Goal: Transaction & Acquisition: Purchase product/service

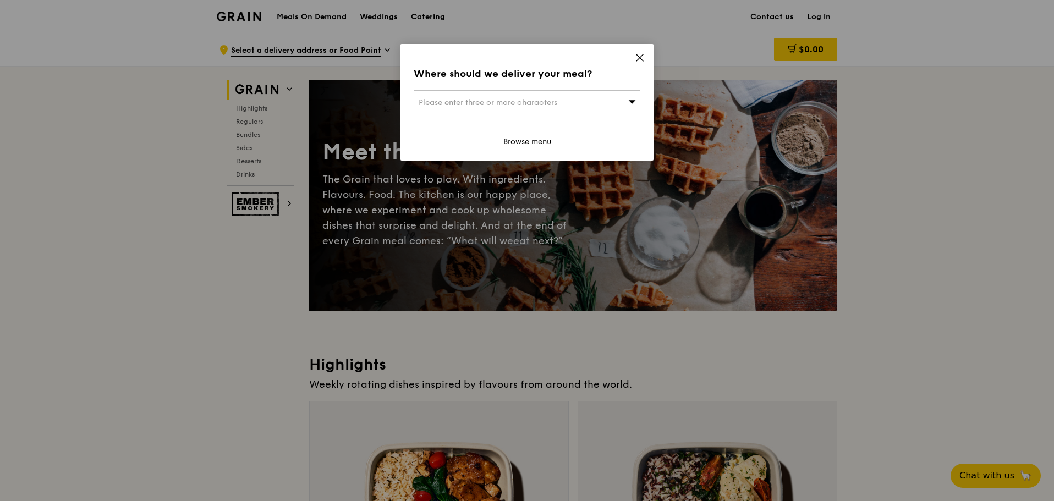
click at [641, 58] on icon at bounding box center [640, 57] width 7 height 7
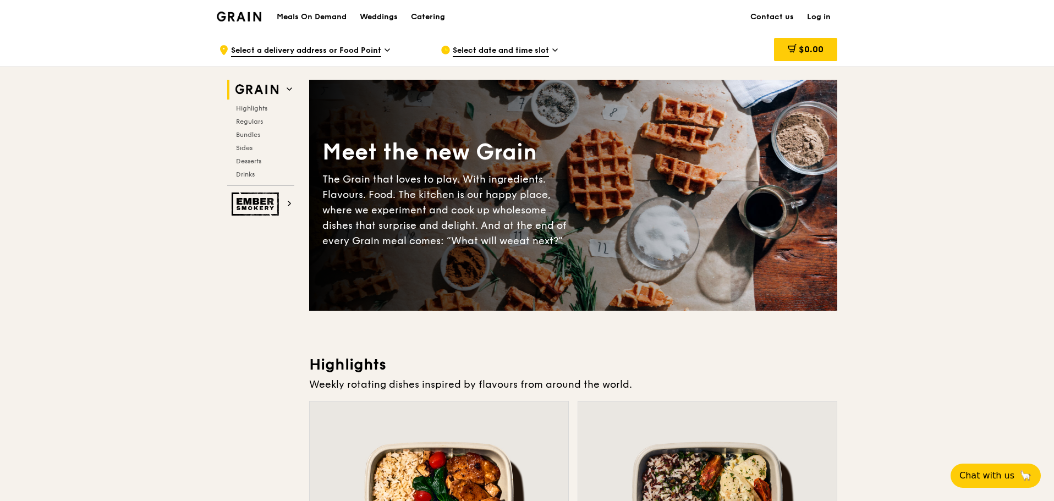
click at [340, 14] on h1 "Meals On Demand" at bounding box center [312, 17] width 70 height 11
click at [318, 14] on h1 "Meals On Demand" at bounding box center [312, 17] width 70 height 11
click at [307, 17] on h1 "Meals On Demand" at bounding box center [312, 17] width 70 height 11
click at [324, 46] on span "Select a delivery address or Food Point" at bounding box center [306, 51] width 150 height 12
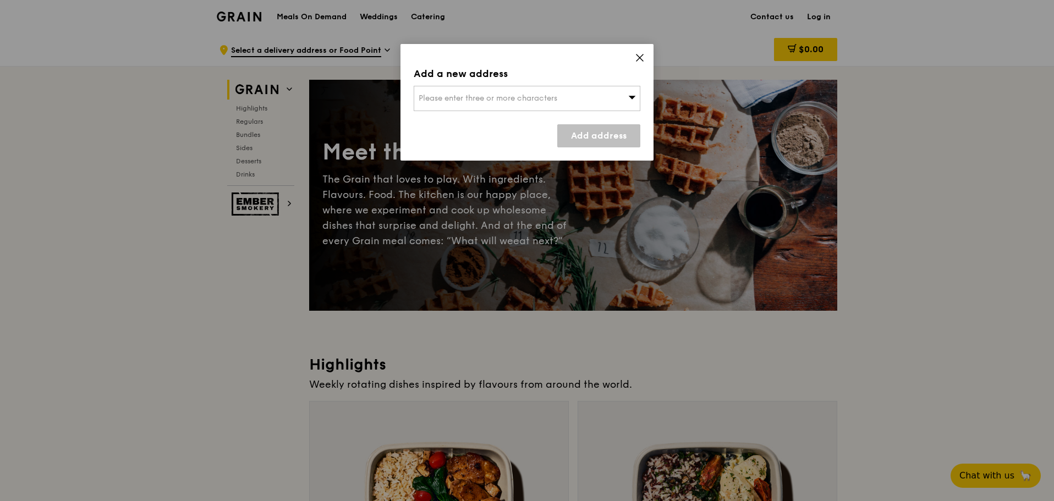
click at [538, 102] on span "Please enter three or more characters" at bounding box center [488, 98] width 139 height 9
click at [538, 102] on input "search" at bounding box center [527, 98] width 226 height 24
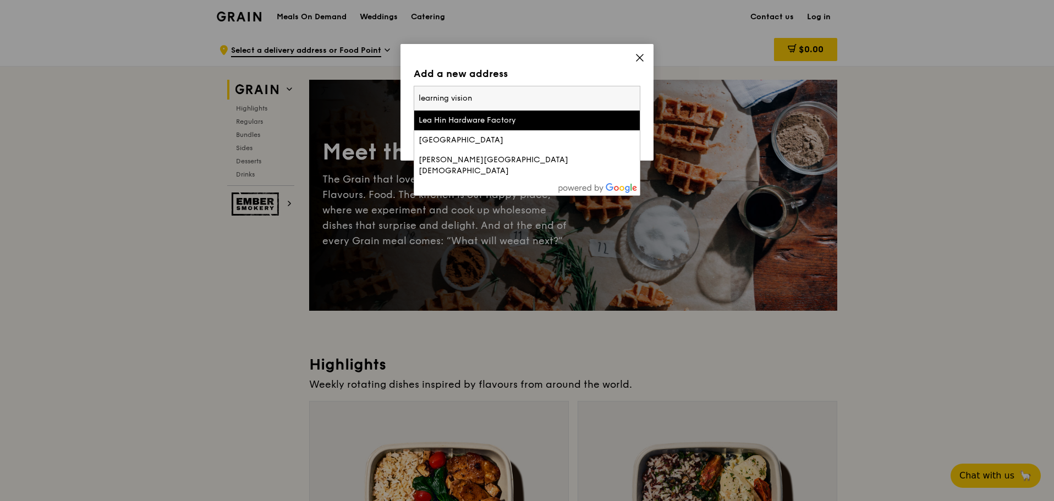
type input "learning vision"
drag, startPoint x: 525, startPoint y: 95, endPoint x: 385, endPoint y: 101, distance: 139.9
click at [385, 101] on div "Add a new address Please enter three or more characters learning vision [PERSON…" at bounding box center [527, 250] width 1054 height 501
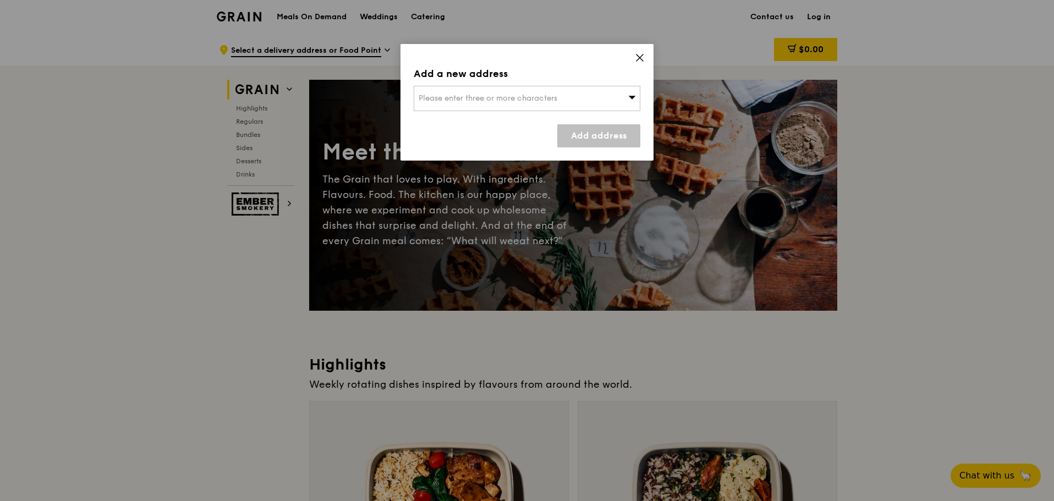
click at [481, 101] on span "Please enter three or more characters" at bounding box center [488, 98] width 139 height 9
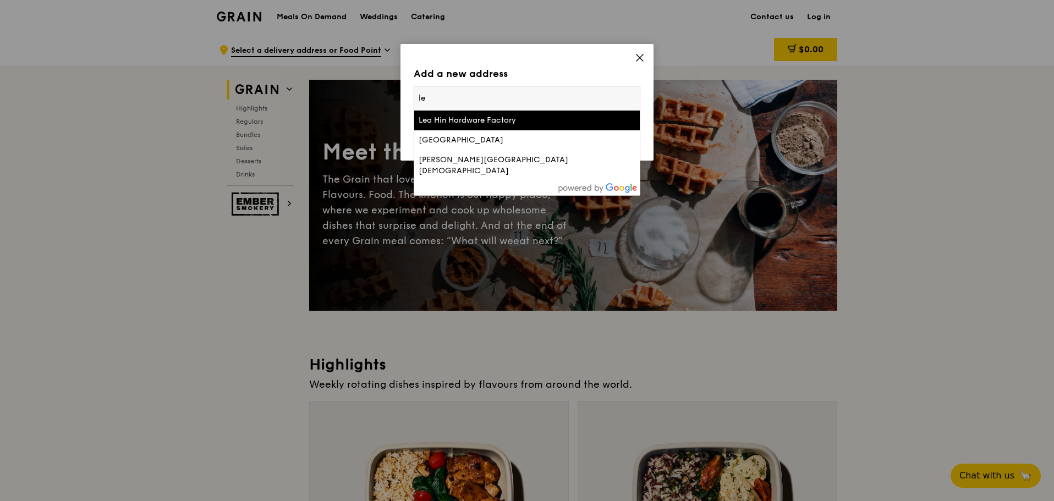
type input "l"
type input "m"
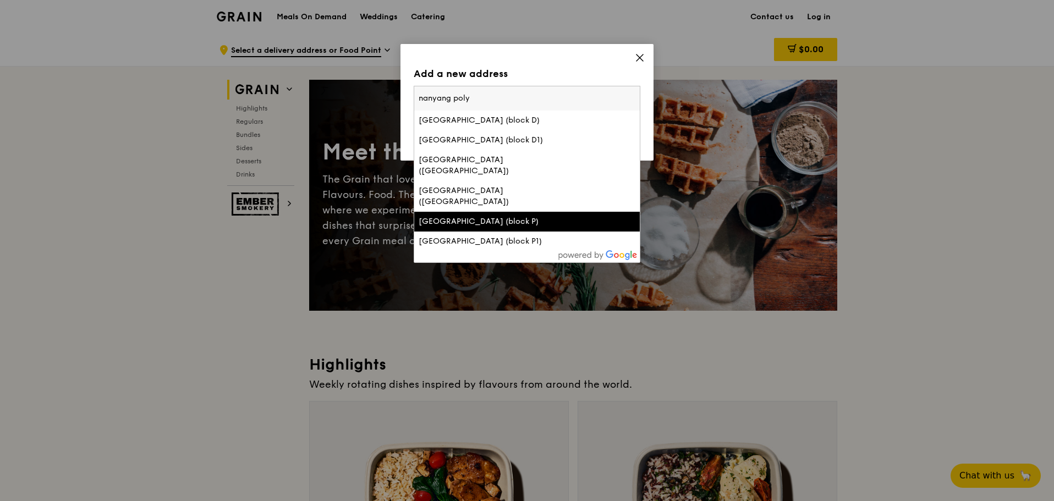
type input "nanyang poly"
click at [525, 216] on div "[GEOGRAPHIC_DATA] (block P)" at bounding box center [500, 221] width 163 height 11
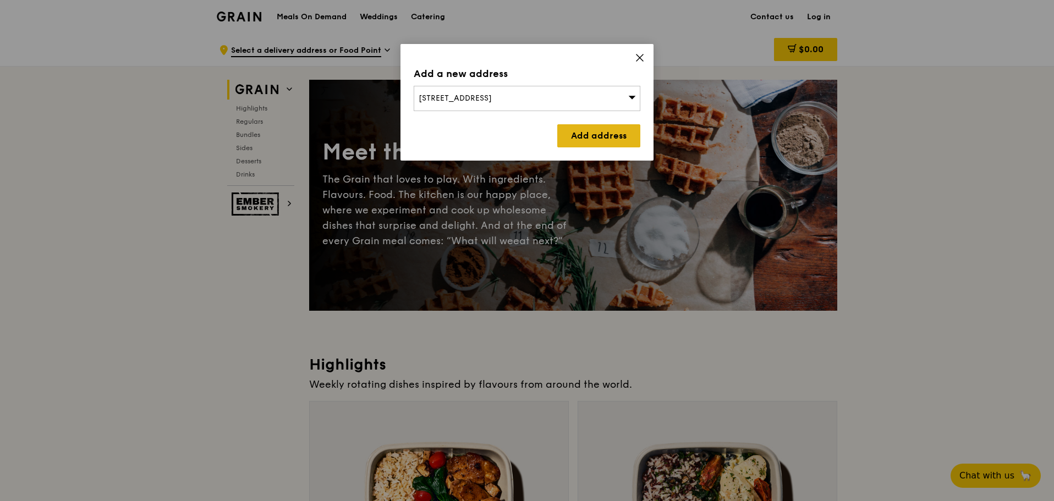
click at [622, 127] on link "Add address" at bounding box center [598, 135] width 83 height 23
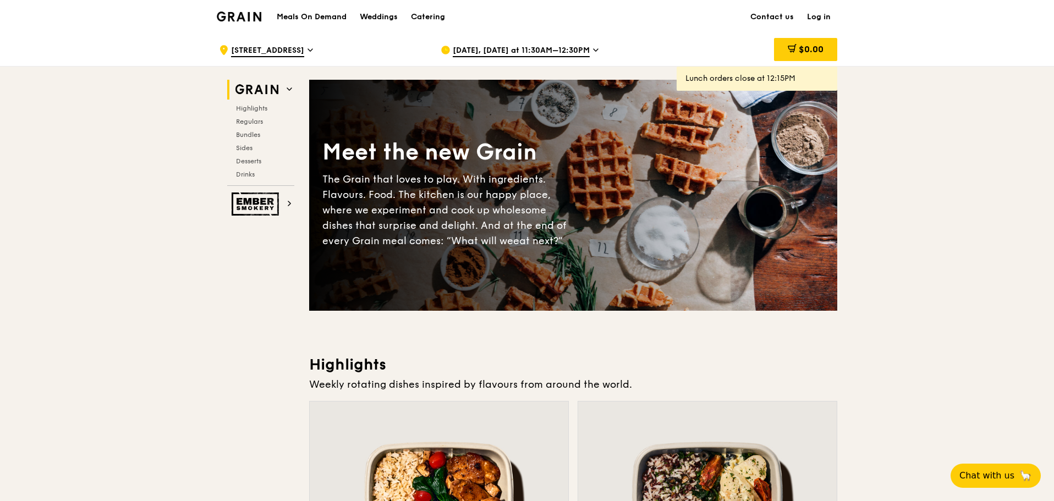
click at [579, 51] on span "[DATE], [DATE] at 11:30AM–12:30PM" at bounding box center [521, 51] width 137 height 12
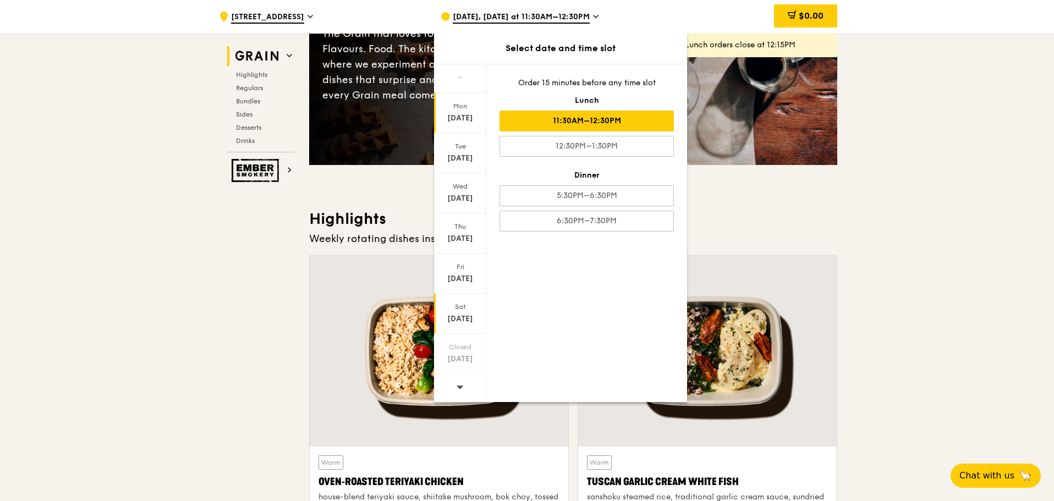
scroll to position [165, 0]
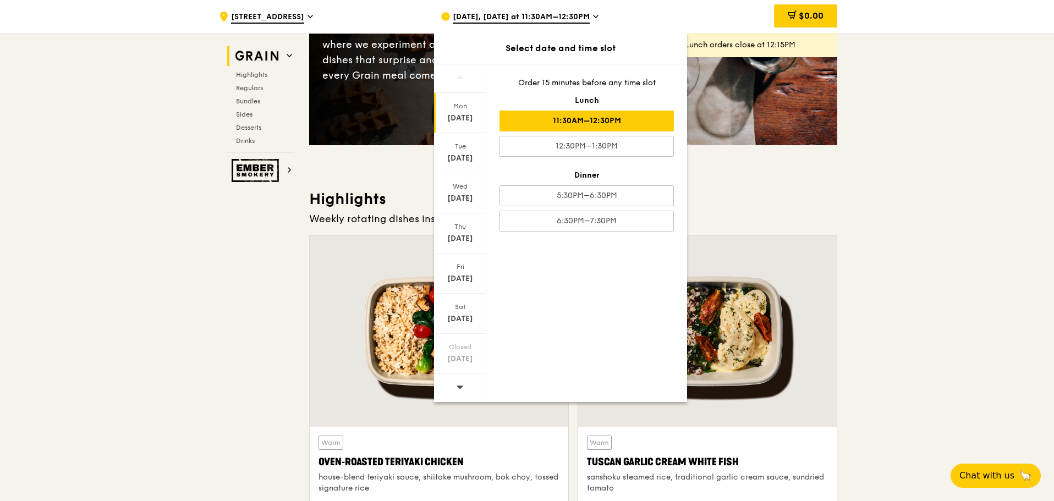
click at [460, 384] on icon at bounding box center [460, 387] width 8 height 8
click at [460, 390] on icon at bounding box center [460, 387] width 8 height 8
click at [474, 186] on div "Wed" at bounding box center [460, 186] width 49 height 9
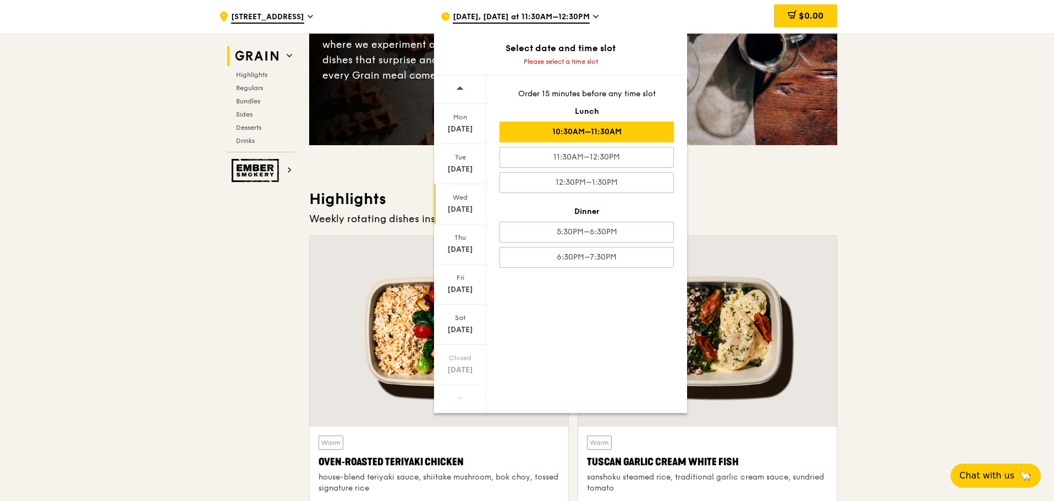
click at [646, 136] on div "10:30AM–11:30AM" at bounding box center [587, 132] width 174 height 21
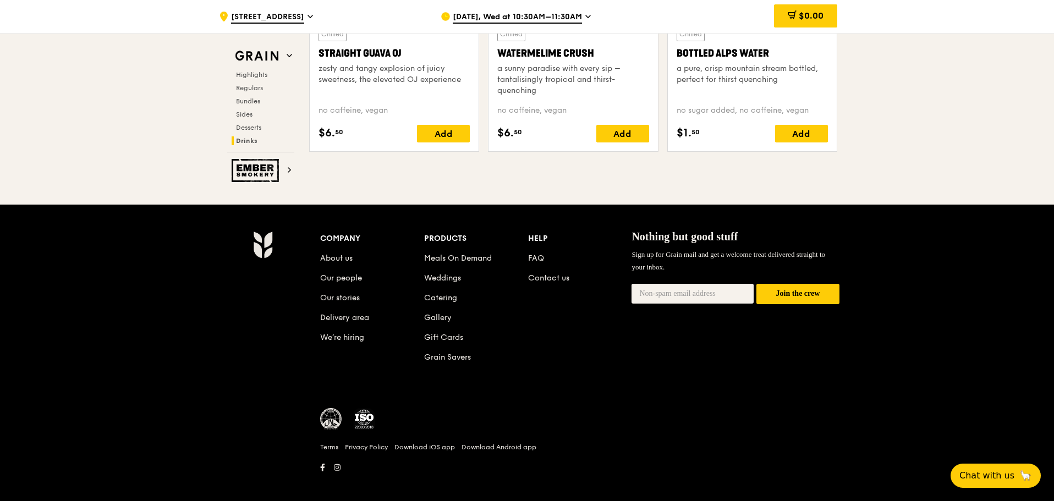
scroll to position [4528, 0]
